Goal: Information Seeking & Learning: Learn about a topic

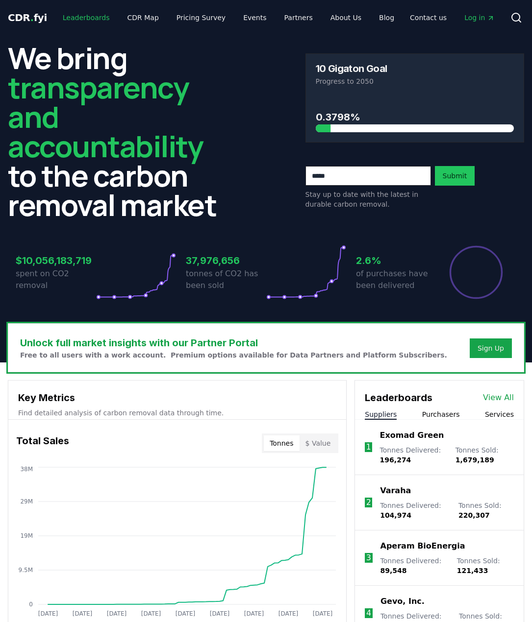
click at [83, 17] on link "Leaderboards" at bounding box center [86, 18] width 63 height 18
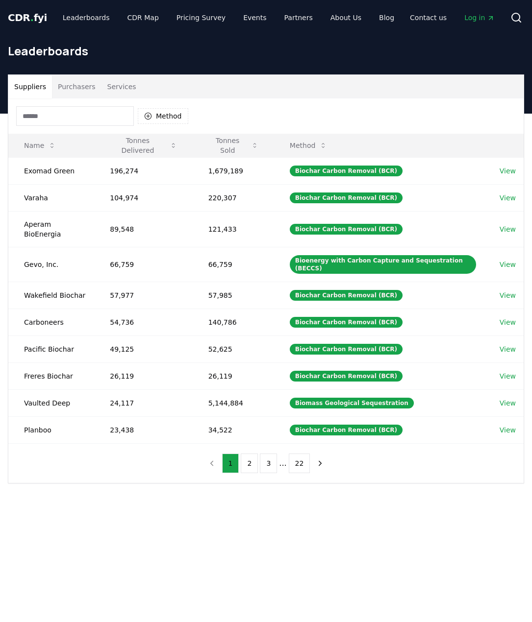
click at [77, 89] on button "Purchasers" at bounding box center [76, 87] width 49 height 24
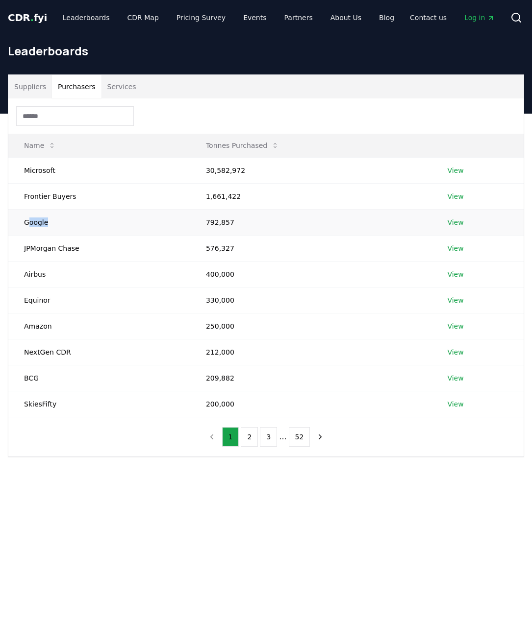
drag, startPoint x: 28, startPoint y: 222, endPoint x: 58, endPoint y: 222, distance: 30.4
click at [58, 222] on td "Google" at bounding box center [99, 222] width 182 height 26
click at [36, 247] on td "JPMorgan Chase" at bounding box center [99, 248] width 182 height 26
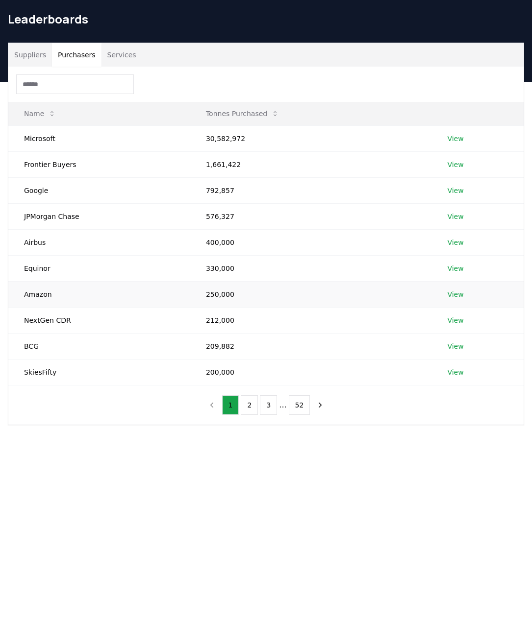
scroll to position [49, 0]
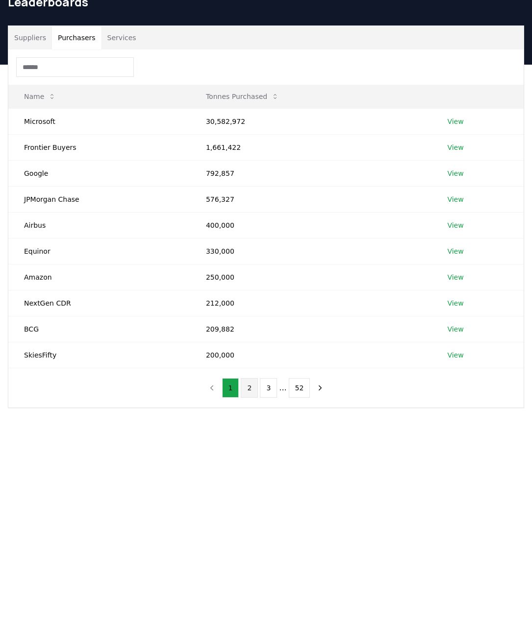
click at [252, 391] on button "2" at bounding box center [249, 388] width 17 height 20
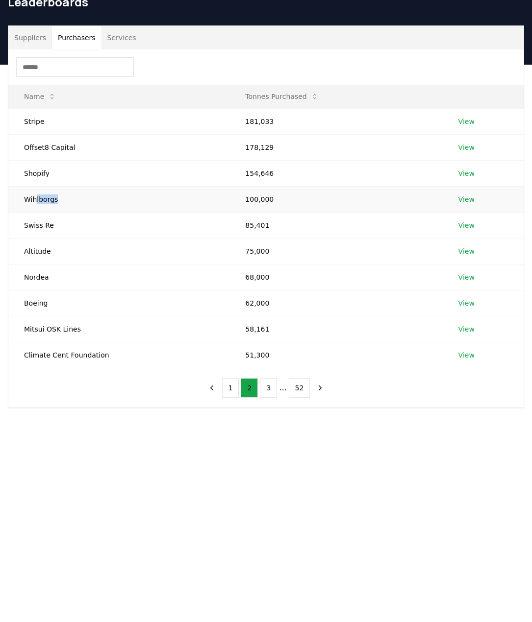
drag, startPoint x: 35, startPoint y: 199, endPoint x: 57, endPoint y: 200, distance: 22.1
click at [57, 200] on td "Wihlborgs" at bounding box center [118, 199] width 221 height 26
drag, startPoint x: 48, startPoint y: 223, endPoint x: 22, endPoint y: 224, distance: 25.5
click at [22, 224] on td "Swiss Re" at bounding box center [118, 225] width 221 height 26
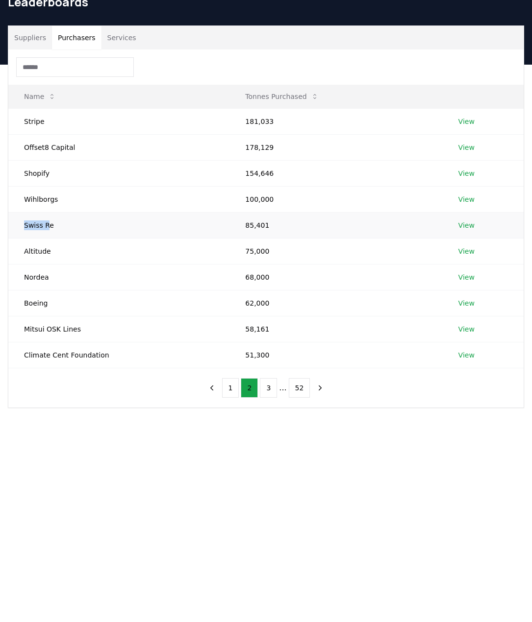
click at [22, 224] on td "Swiss Re" at bounding box center [118, 225] width 221 height 26
drag, startPoint x: 32, startPoint y: 225, endPoint x: 59, endPoint y: 224, distance: 26.5
click at [59, 224] on td "Swiss Re" at bounding box center [118, 225] width 221 height 26
drag, startPoint x: 60, startPoint y: 225, endPoint x: 27, endPoint y: 225, distance: 33.3
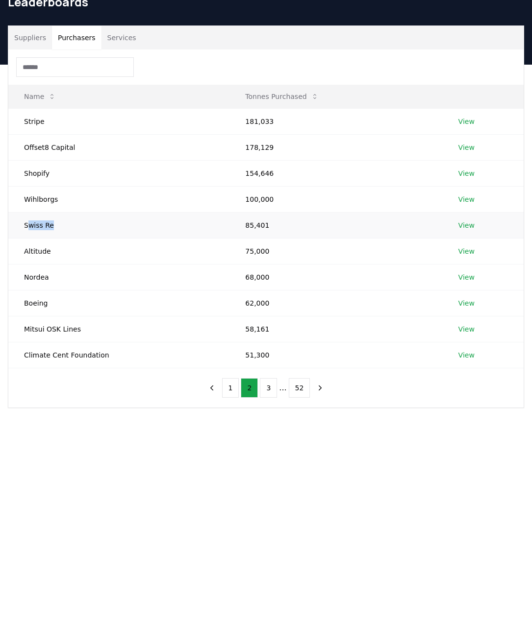
click at [27, 225] on td "Swiss Re" at bounding box center [118, 225] width 221 height 26
drag, startPoint x: 31, startPoint y: 225, endPoint x: 64, endPoint y: 225, distance: 32.8
click at [64, 225] on td "Swiss Re" at bounding box center [118, 225] width 221 height 26
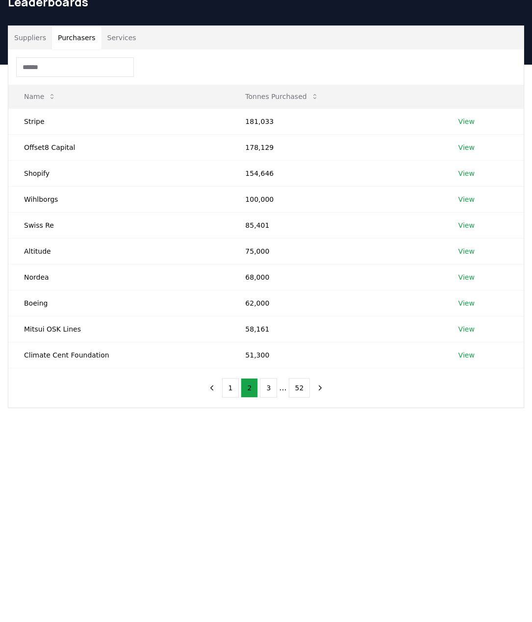
click at [149, 451] on main "Suppliers Purchasers Services Name Tonnes Purchased Stripe 181,033 View Offset8…" at bounding box center [266, 376] width 532 height 622
click at [274, 385] on button "3" at bounding box center [268, 388] width 17 height 20
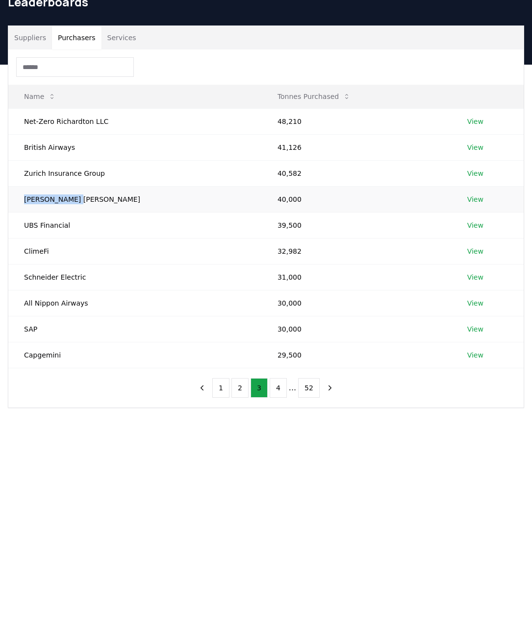
drag, startPoint x: 26, startPoint y: 201, endPoint x: 86, endPoint y: 203, distance: 60.3
click at [86, 203] on td "[PERSON_NAME] [PERSON_NAME]" at bounding box center [134, 199] width 253 height 26
click at [65, 446] on div "Suppliers Purchasers Services Name Tonnes Purchased Net-Zero Richardton LLC 48,…" at bounding box center [266, 256] width 532 height 383
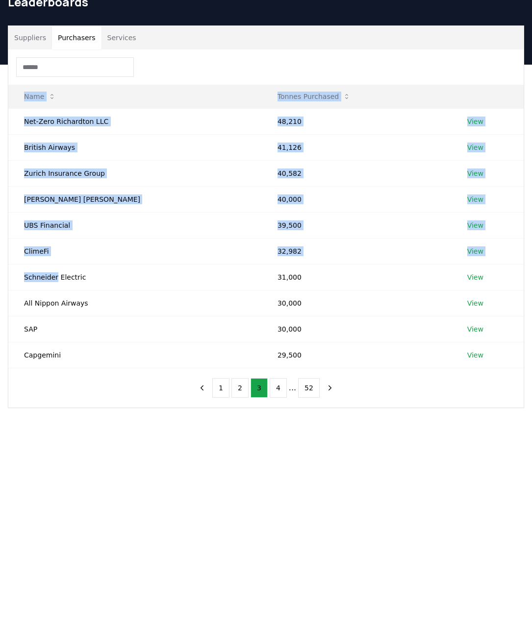
drag, startPoint x: 54, startPoint y: 283, endPoint x: 76, endPoint y: 398, distance: 116.7
click at [76, 398] on div "Name Tonnes Purchased Net-Zero Richardton LLC 48,210 View British Airways 41,12…" at bounding box center [265, 228] width 515 height 358
click at [85, 437] on div "Suppliers Purchasers Services Name Tonnes Purchased Net-Zero Richardton LLC 48,…" at bounding box center [266, 256] width 532 height 383
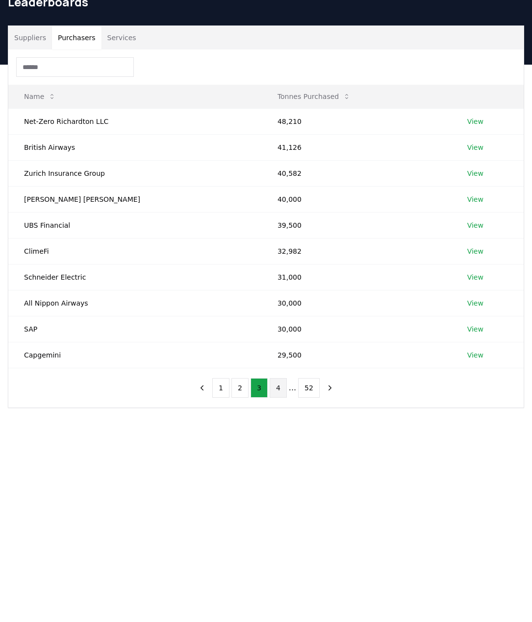
click at [278, 391] on button "4" at bounding box center [277, 388] width 17 height 20
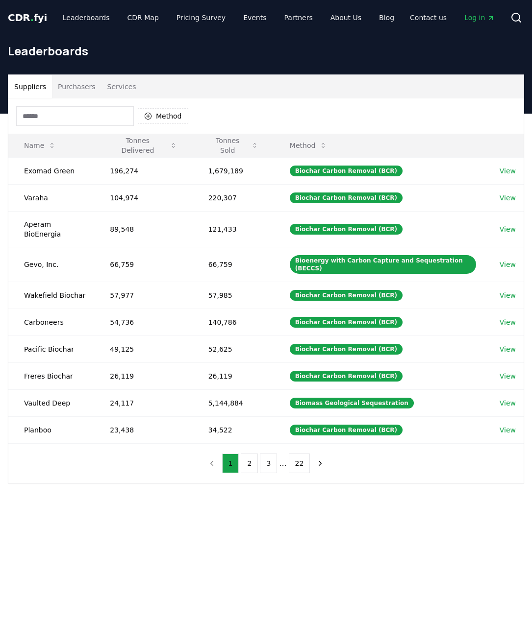
click at [78, 113] on input at bounding box center [75, 116] width 118 height 20
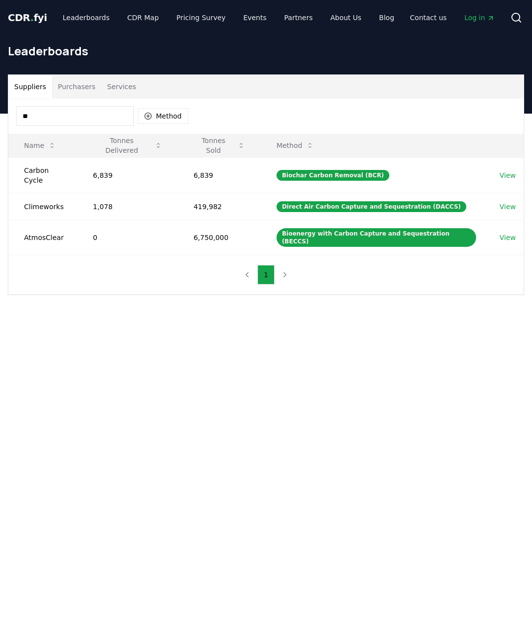
type input "*"
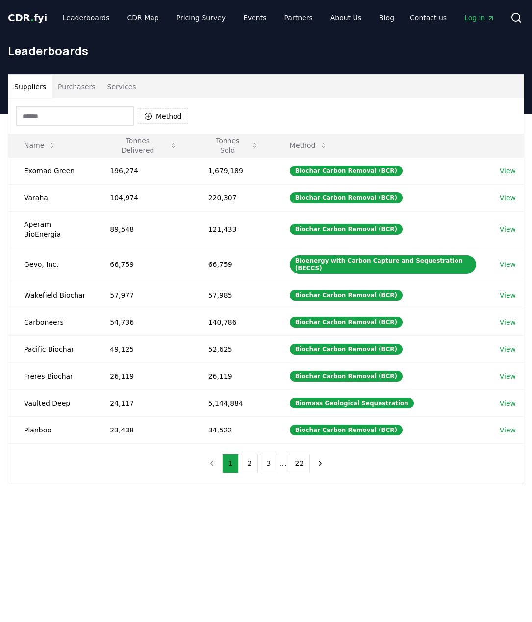
click at [195, 524] on main "Suppliers Purchasers Services Method Name Tonnes Delivered Tonnes Sold Method E…" at bounding box center [266, 425] width 532 height 622
click at [248, 150] on button "Tonnes Sold" at bounding box center [233, 146] width 66 height 20
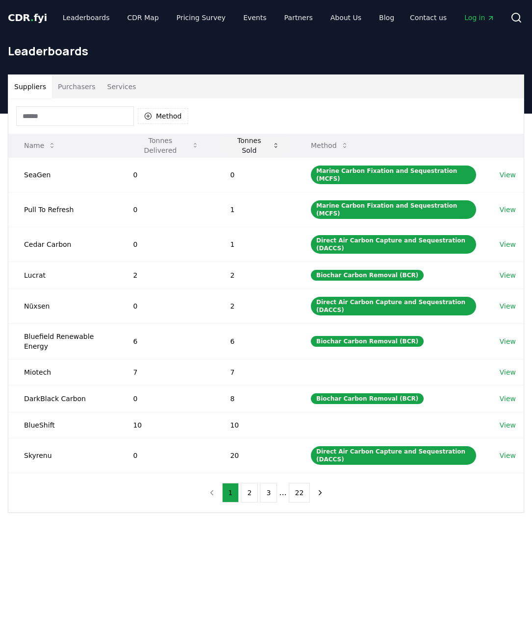
click at [250, 144] on button "Tonnes Sold" at bounding box center [254, 146] width 65 height 20
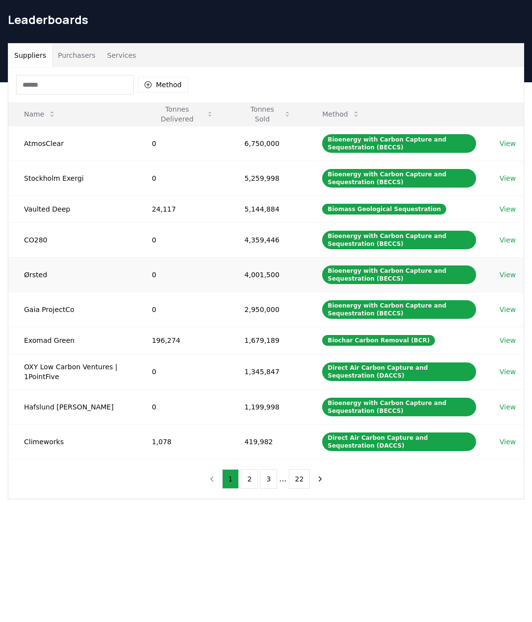
scroll to position [49, 0]
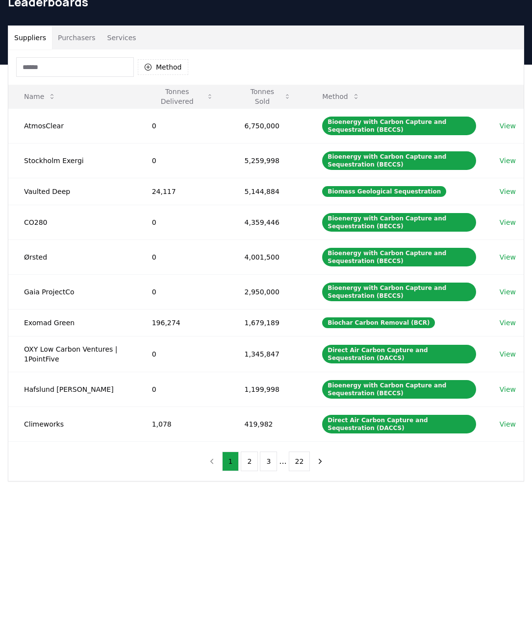
click at [210, 522] on main "Suppliers Purchasers Services Method Name Tonnes Delivered Tonnes Sold Method A…" at bounding box center [266, 376] width 532 height 622
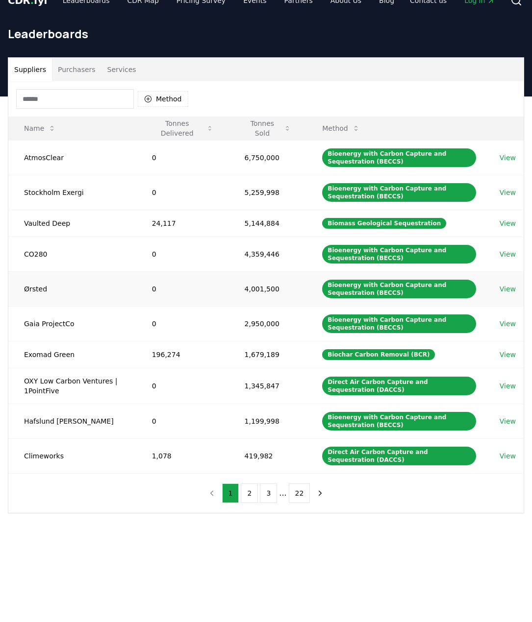
scroll to position [0, 0]
